Goal: Find specific page/section: Find specific page/section

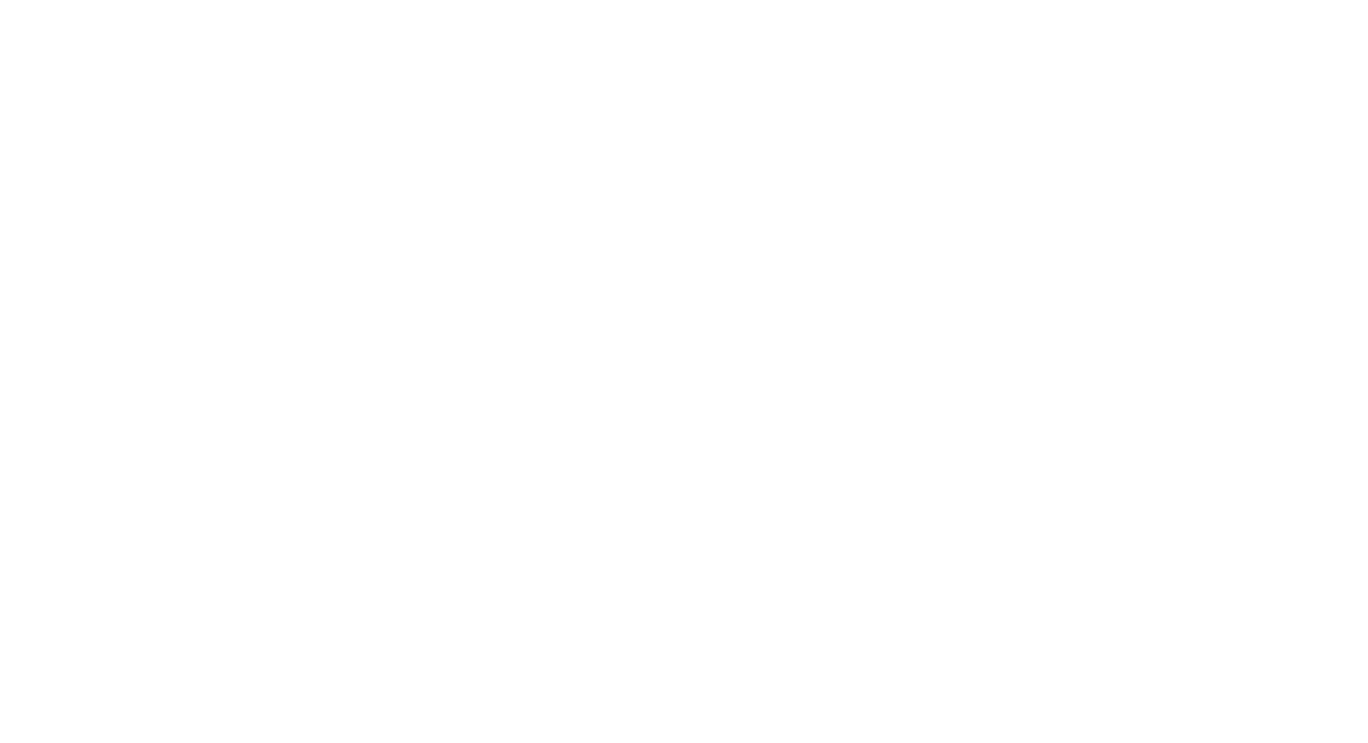
scroll to position [270, 0]
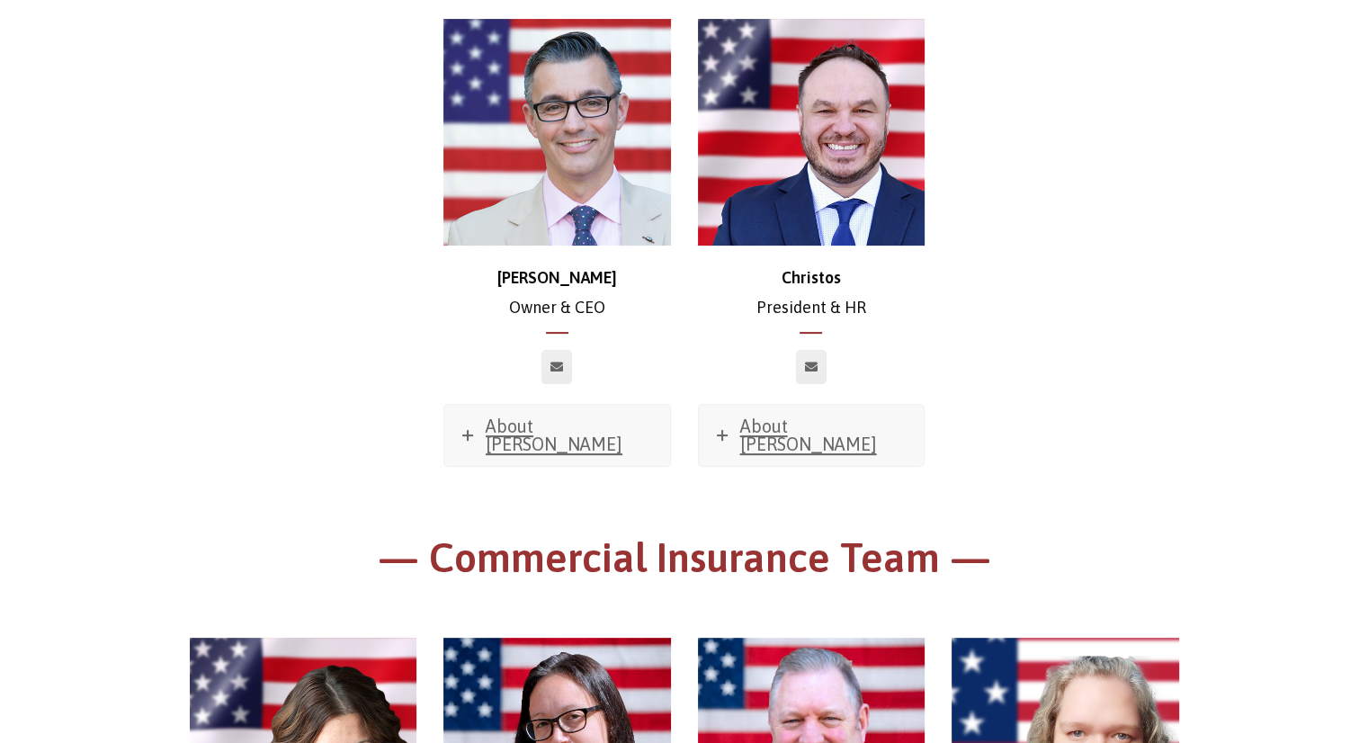
scroll to position [811, 0]
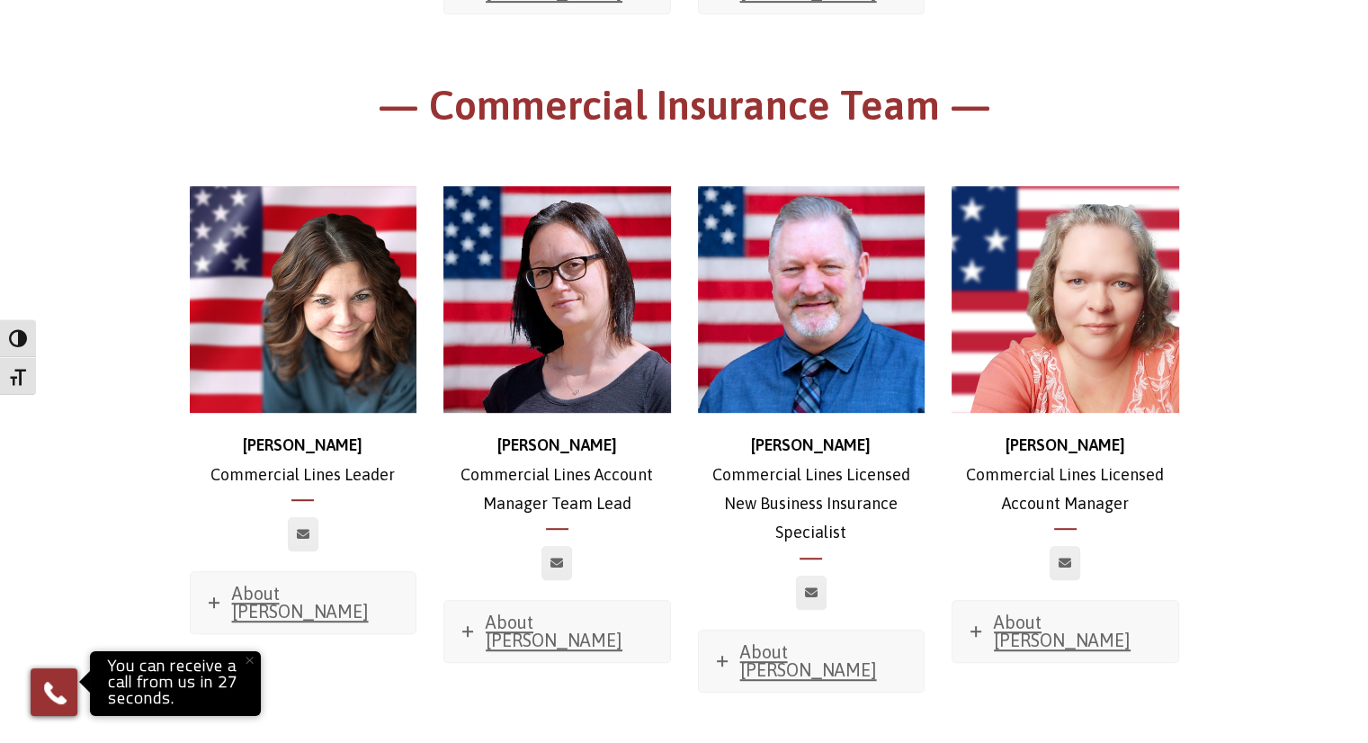
click at [550, 354] on img at bounding box center [557, 300] width 228 height 228
click at [536, 612] on span "About [PERSON_NAME]" at bounding box center [554, 631] width 137 height 39
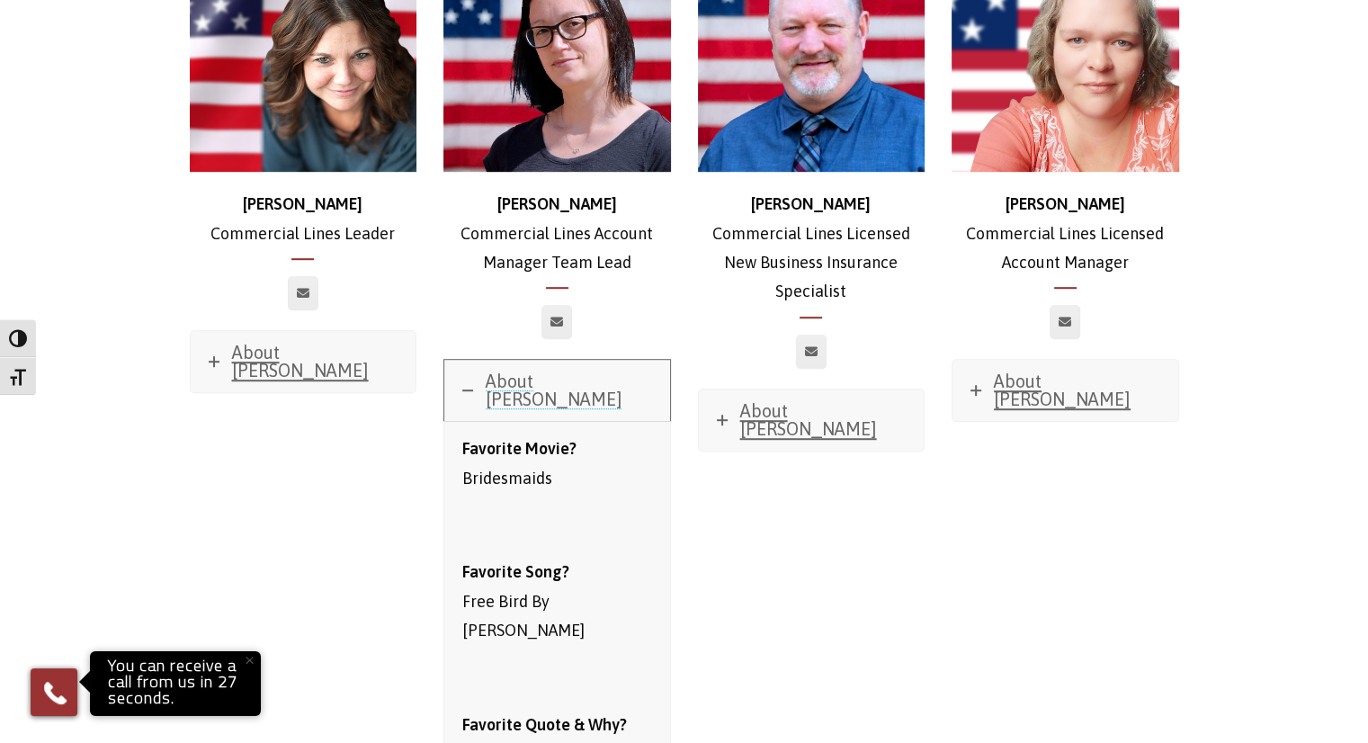
scroll to position [1261, 0]
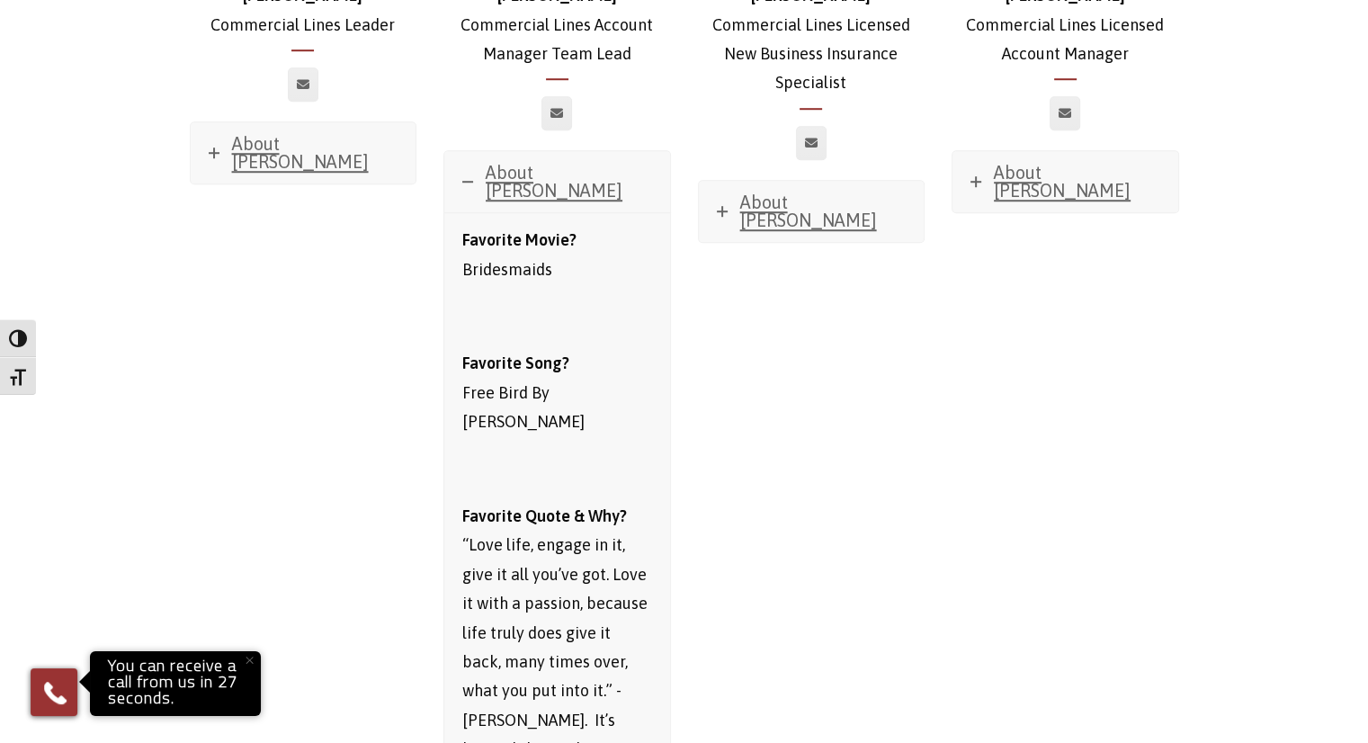
click at [967, 345] on div "Stephanie Commercial Lines Leader About Stephanie Favorite Movie? Sweet Home Al…" at bounding box center [684, 510] width 1016 height 1638
click at [495, 162] on span "About [PERSON_NAME]" at bounding box center [554, 181] width 137 height 39
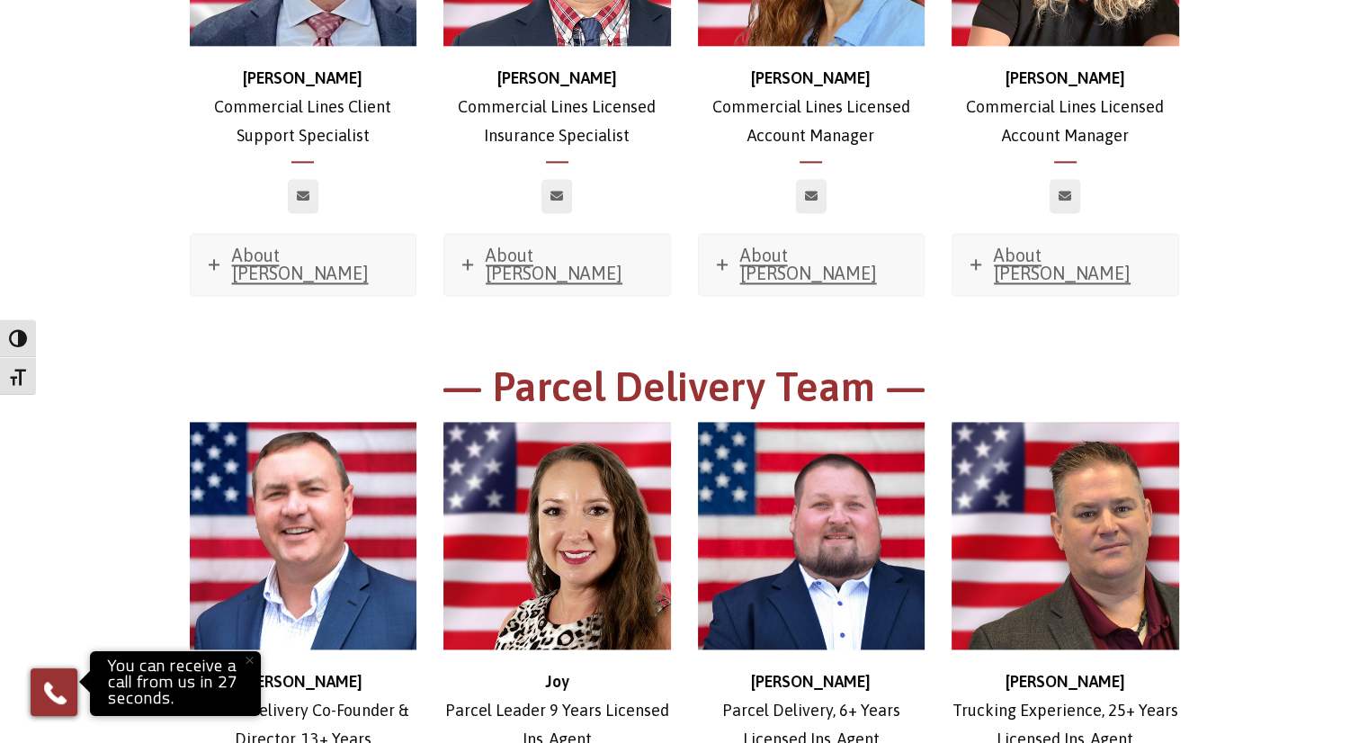
scroll to position [2430, 0]
